Goal: Feedback & Contribution: Submit feedback/report problem

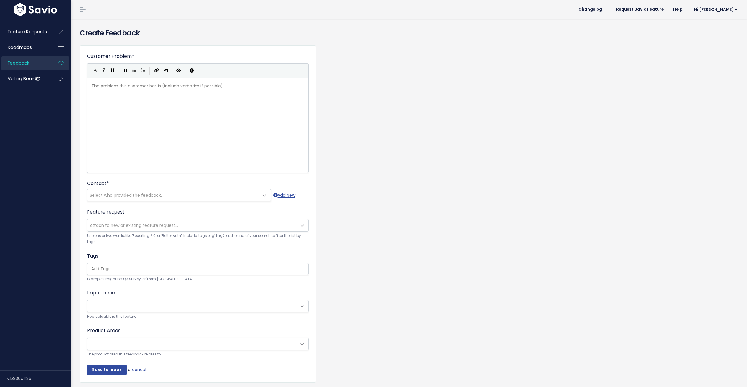
scroll to position [1, 0]
click at [229, 93] on div "The problem this customer has is (include verbatim if possible)... xxxxxxxxxx ​" at bounding box center [205, 132] width 230 height 103
type textarea "Client would like the ability to r"
type textarea "enable/disable rescheduling per provider, not just per location"
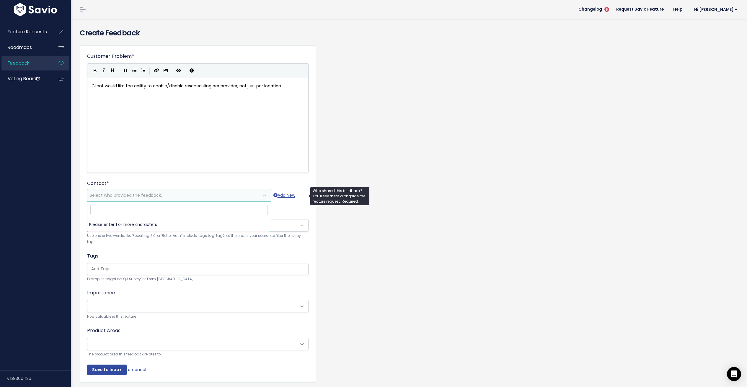
click at [192, 194] on span "Select who provided the feedback..." at bounding box center [173, 196] width 172 height 12
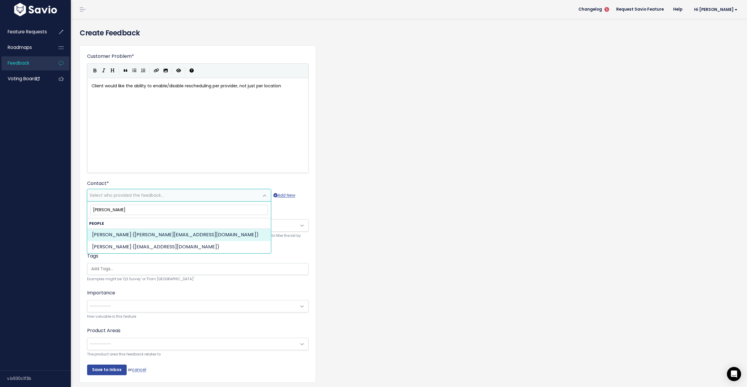
type input "[PERSON_NAME]"
select select "88319205"
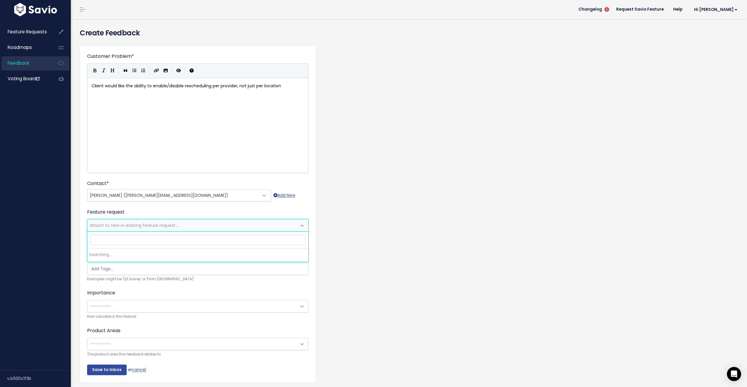
click at [138, 221] on span "Attach to new or existing feature request..." at bounding box center [191, 226] width 209 height 12
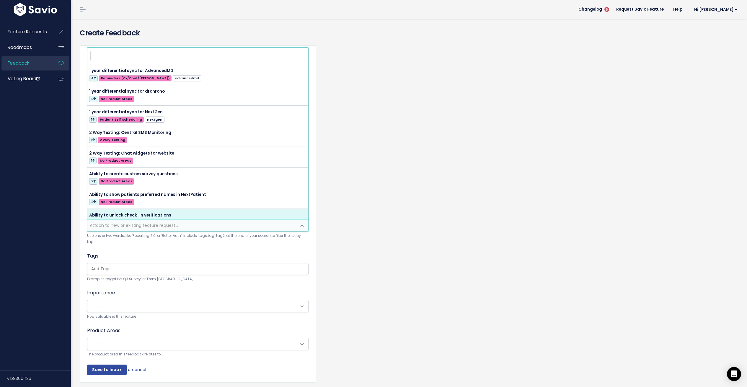
select select "50134"
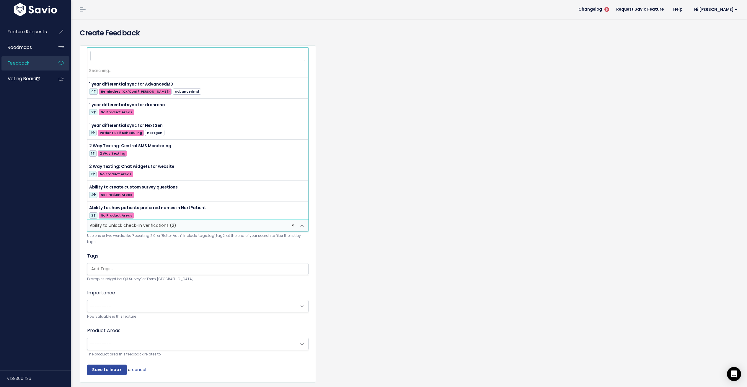
click at [195, 225] on span "× Ability to unlock check-in verifications (2)" at bounding box center [191, 226] width 209 height 12
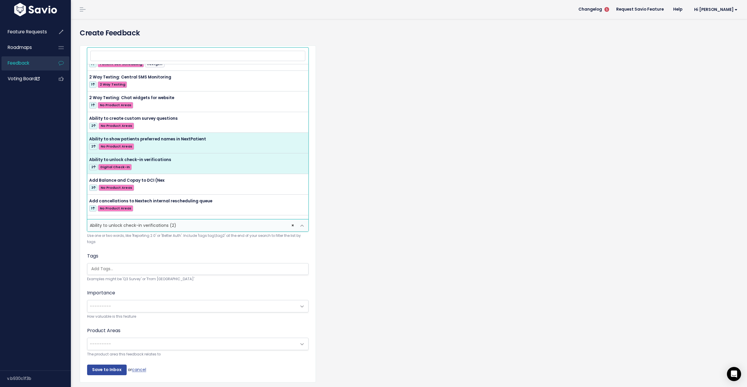
scroll to position [0, 0]
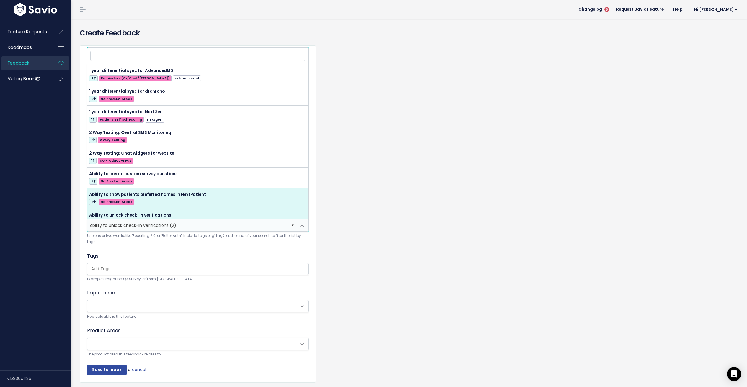
select select
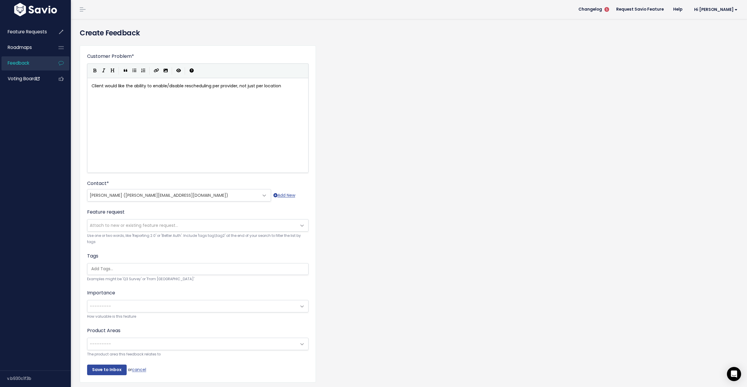
click at [416, 228] on div "Customer Problem * Client would like the ability to enable/disable rescheduling…" at bounding box center [408, 219] width 667 height 356
click at [127, 270] on input "search" at bounding box center [199, 269] width 221 height 6
click at [370, 254] on div "Customer Problem * Client would like the ability to enable/disable rescheduling…" at bounding box center [408, 219] width 667 height 356
click at [122, 301] on span "---------" at bounding box center [191, 307] width 209 height 12
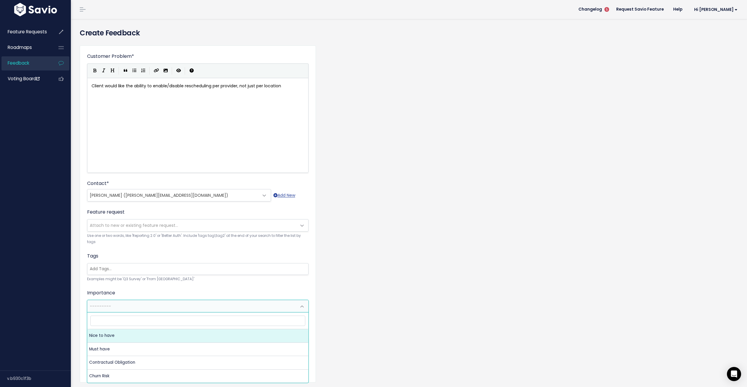
select select "NICE_TO_HAVE"
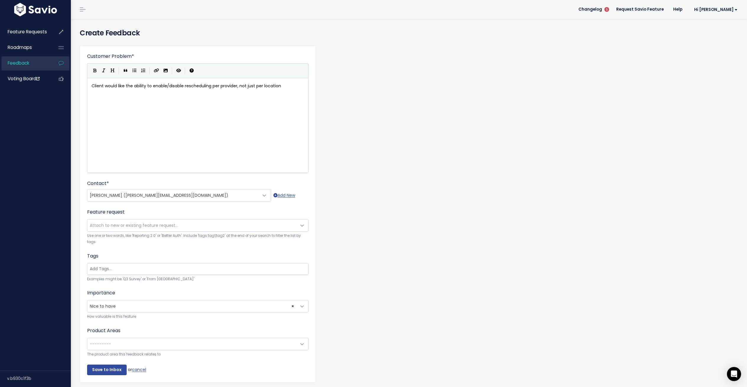
click at [125, 344] on span "---------" at bounding box center [191, 344] width 209 height 12
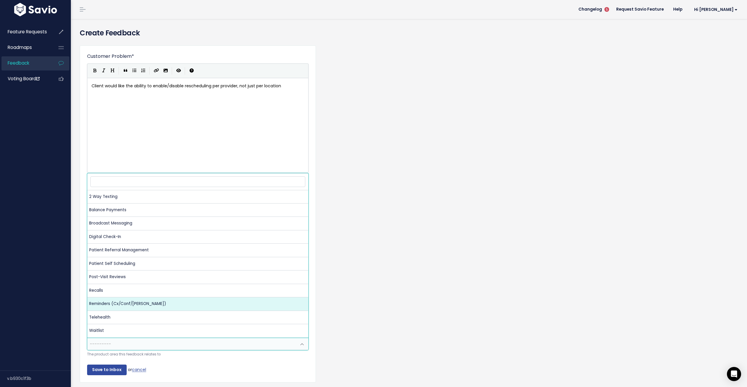
select select "NP:REMINDERS"
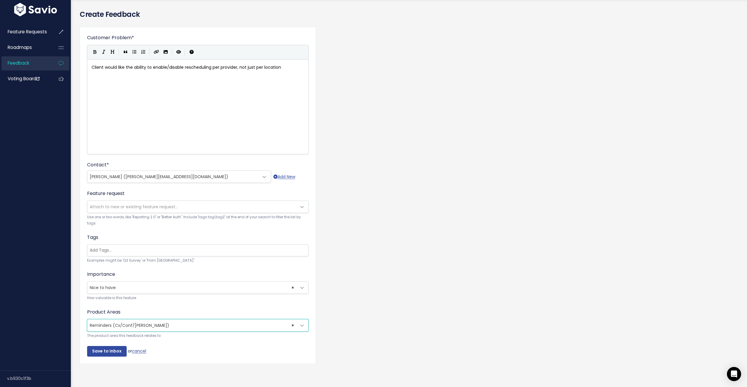
scroll to position [23, 0]
click at [107, 347] on input "Save to Inbox" at bounding box center [107, 351] width 40 height 11
